Goal: Task Accomplishment & Management: Complete application form

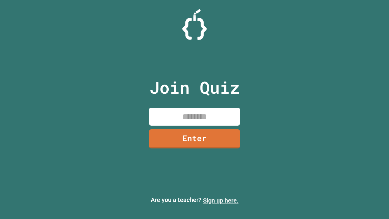
click at [220, 200] on link "Sign up here." at bounding box center [221, 199] width 36 height 7
